Goal: Navigation & Orientation: Find specific page/section

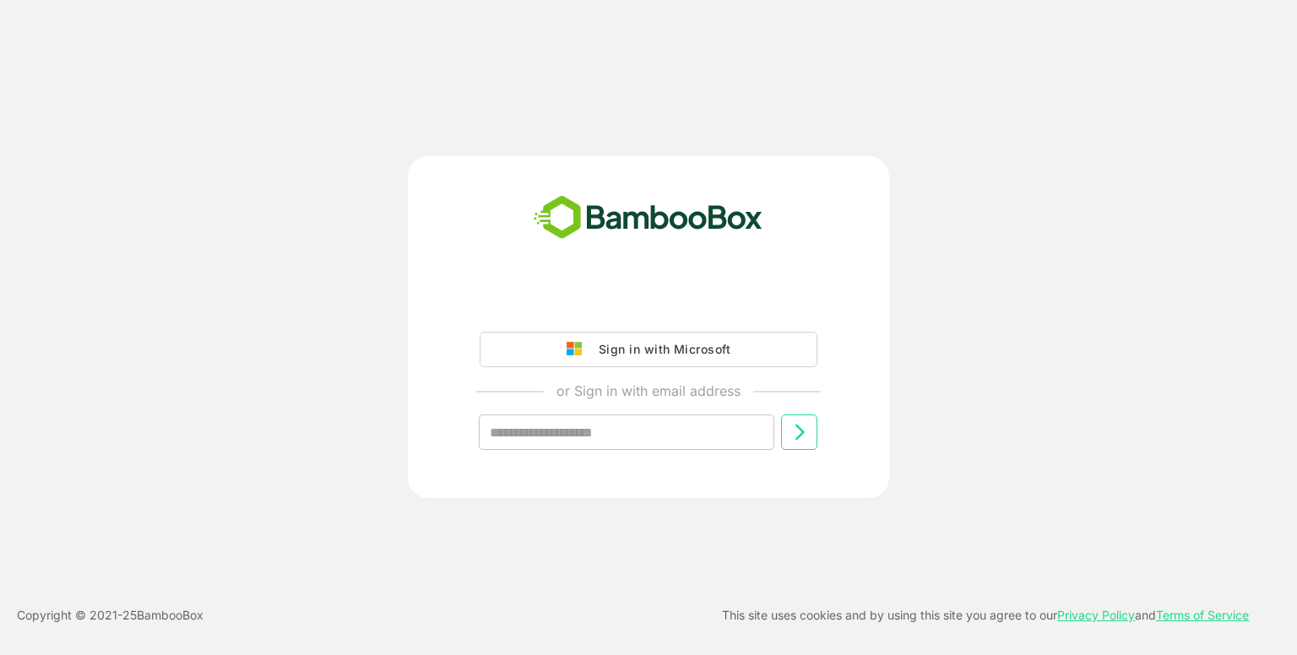
click at [622, 443] on input "text" at bounding box center [627, 432] width 296 height 35
type input "**********"
click at [811, 440] on button at bounding box center [799, 432] width 36 height 35
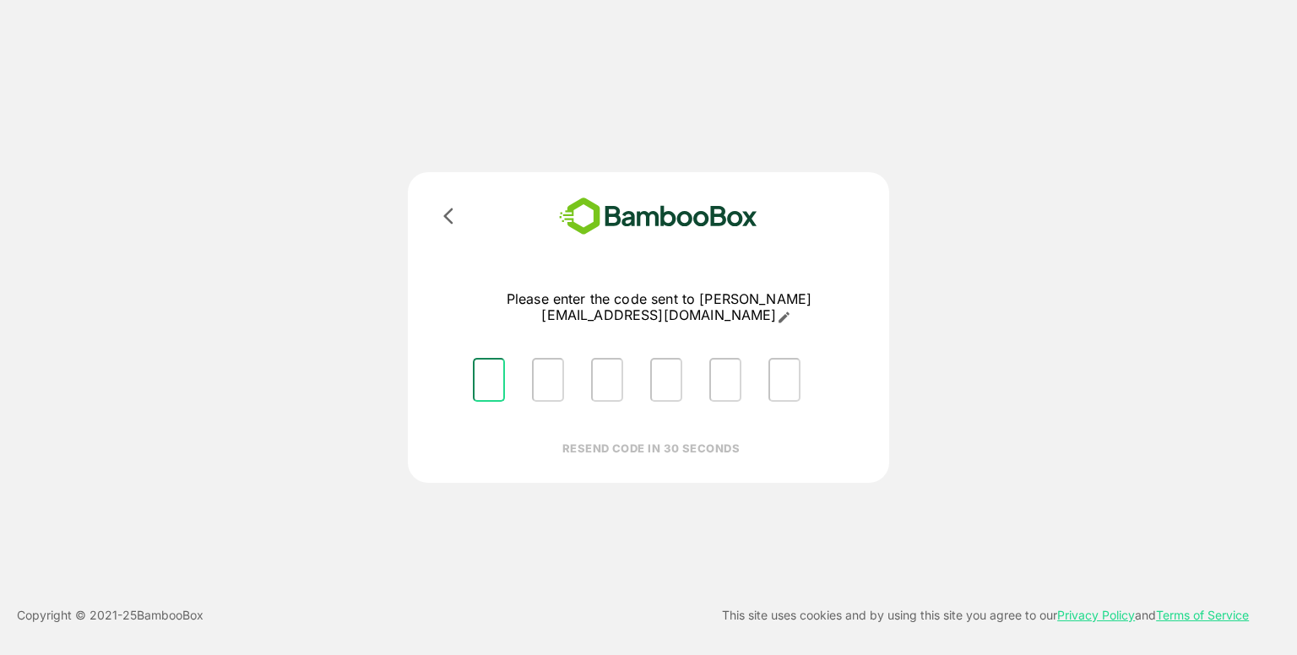
click at [489, 372] on input "Please enter OTP character 1" at bounding box center [489, 380] width 32 height 44
type input "*"
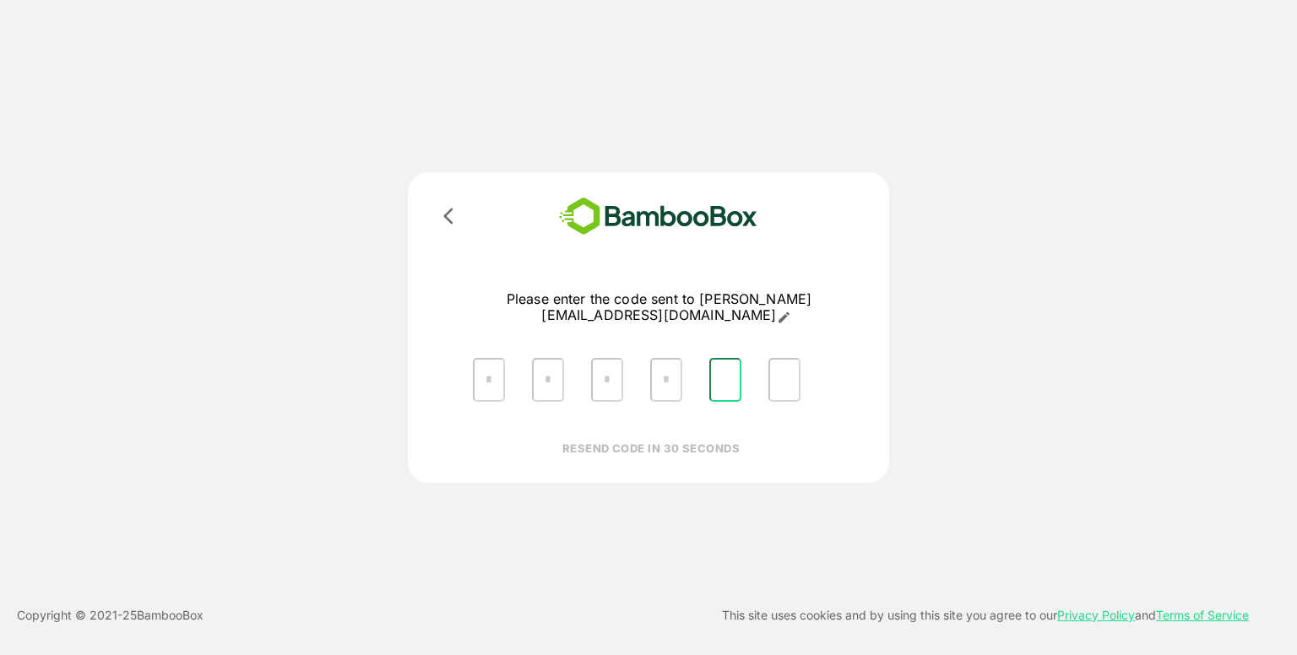
type input "*"
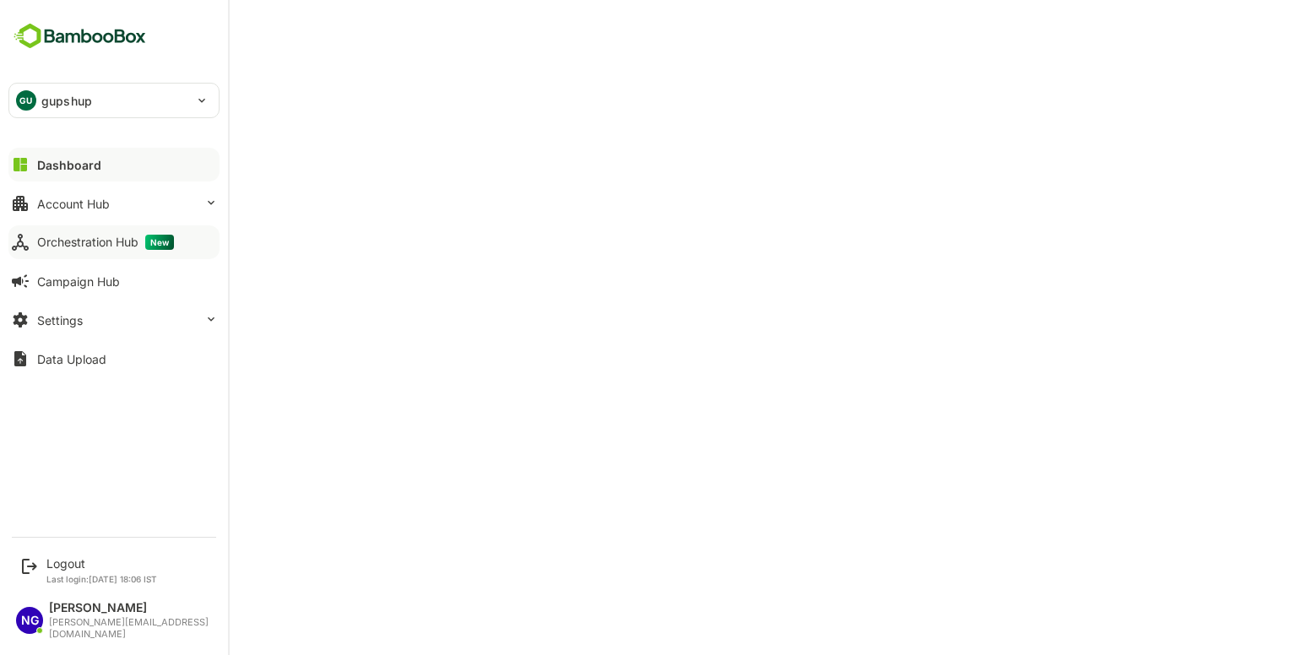
click at [80, 244] on div "Orchestration Hub New" at bounding box center [105, 242] width 137 height 15
click at [94, 200] on div "Account Hub" at bounding box center [73, 204] width 73 height 14
click at [102, 247] on div "Orchestration Hub New" at bounding box center [109, 242] width 144 height 15
